Goal: Find contact information: Find contact information

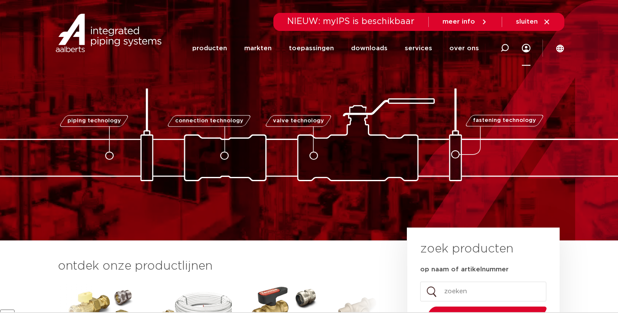
click at [526, 48] on icon at bounding box center [525, 48] width 9 height 9
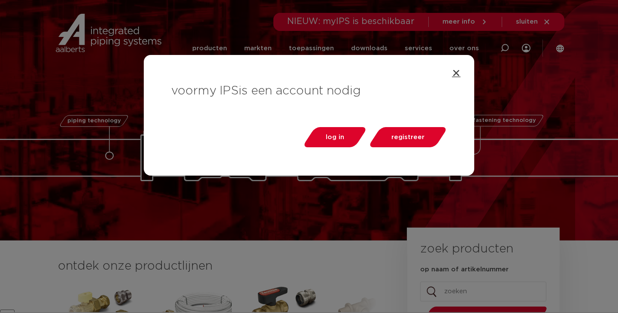
click at [453, 72] on icon "Close" at bounding box center [456, 73] width 9 height 9
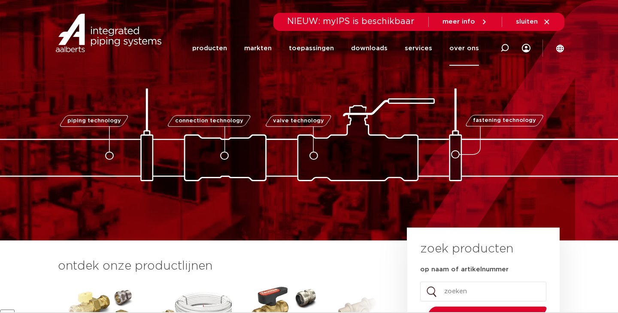
click at [466, 45] on link "over ons" at bounding box center [464, 48] width 30 height 35
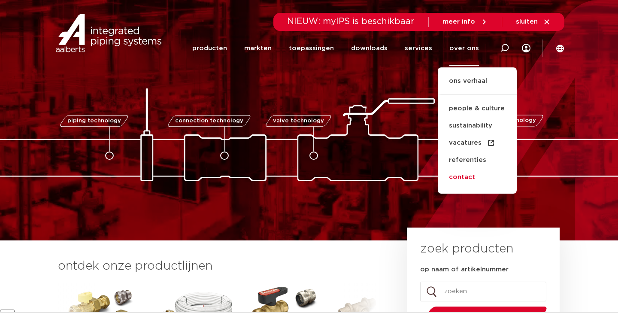
click at [464, 178] on link "contact" at bounding box center [476, 177] width 79 height 17
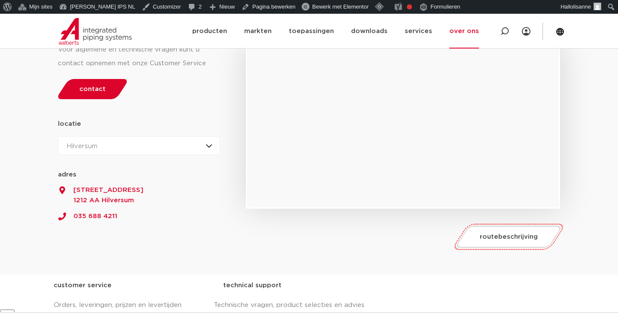
scroll to position [118, 0]
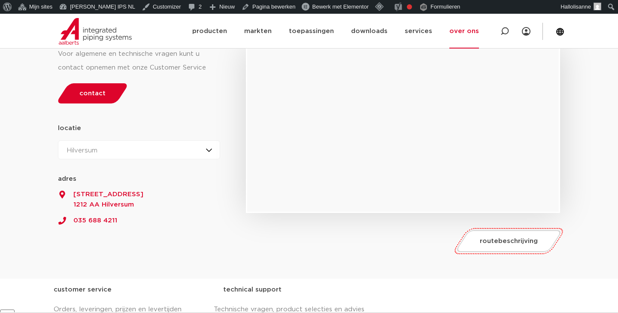
drag, startPoint x: 69, startPoint y: 192, endPoint x: 173, endPoint y: 254, distance: 121.2
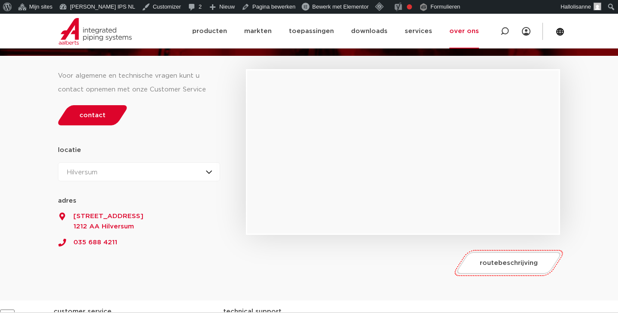
scroll to position [98, 0]
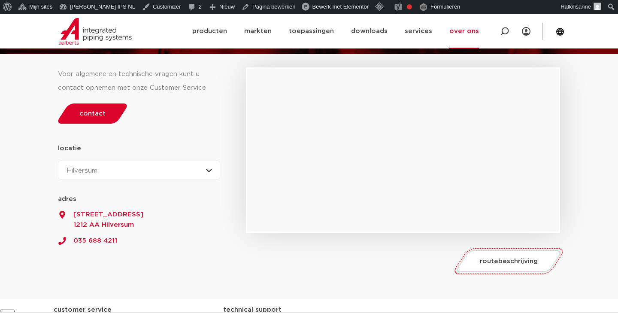
drag, startPoint x: 133, startPoint y: 242, endPoint x: 470, endPoint y: 0, distance: 415.8
